Goal: Understand process/instructions

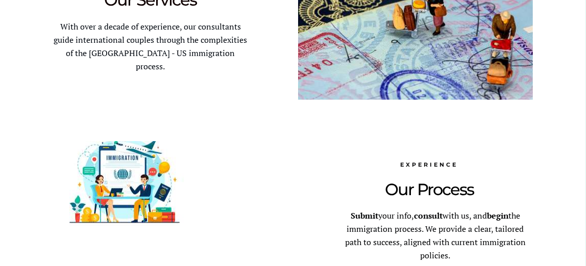
scroll to position [739, 0]
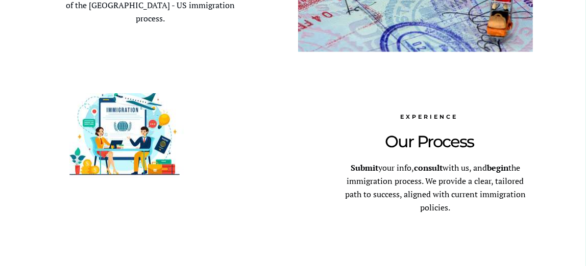
scroll to position [714, 0]
